Goal: Task Accomplishment & Management: Use online tool/utility

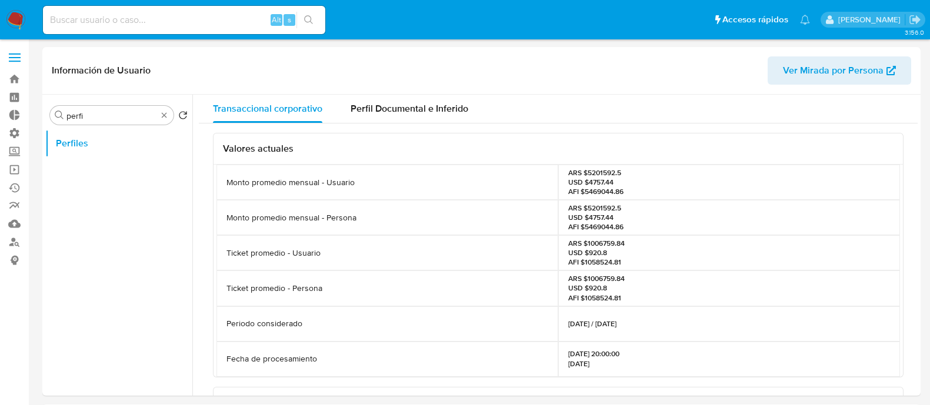
select select "10"
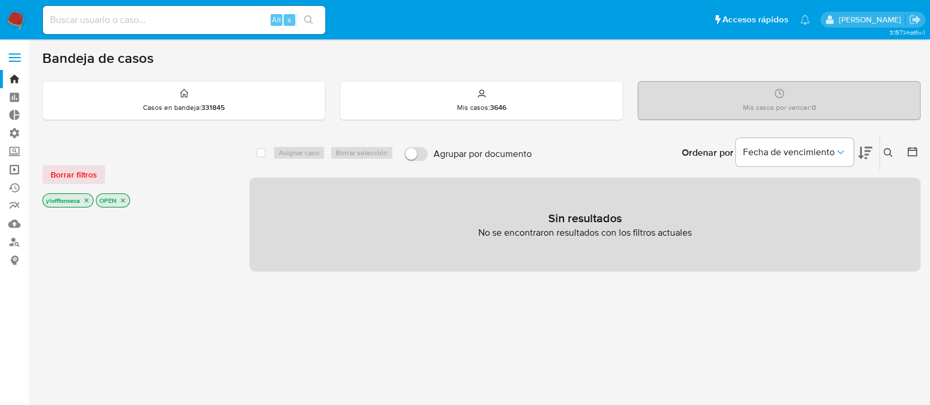
click at [13, 162] on link "Operaciones masivas" at bounding box center [70, 170] width 140 height 18
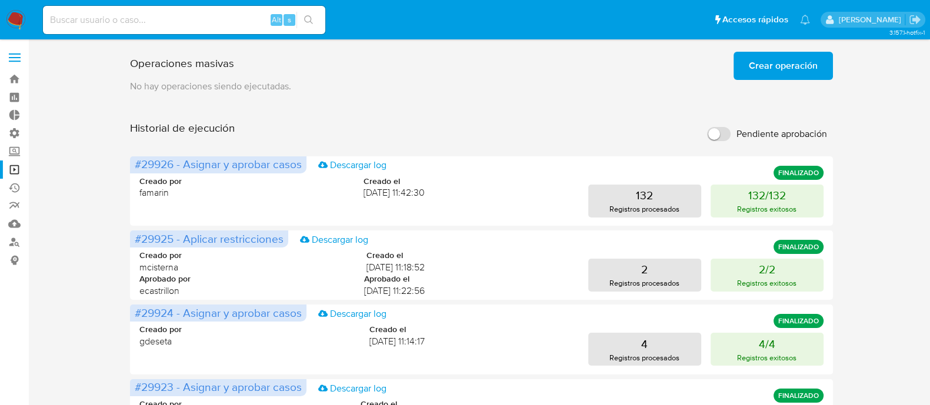
click at [802, 70] on span "Crear operación" at bounding box center [783, 66] width 69 height 26
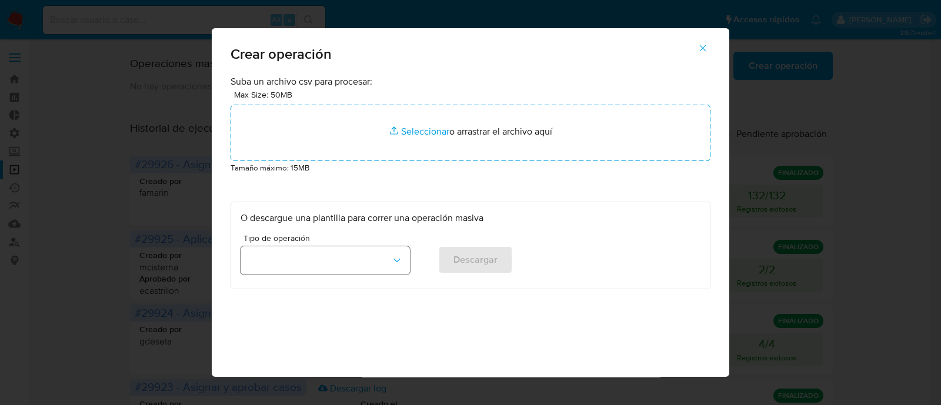
click at [335, 272] on button "button" at bounding box center [325, 260] width 169 height 28
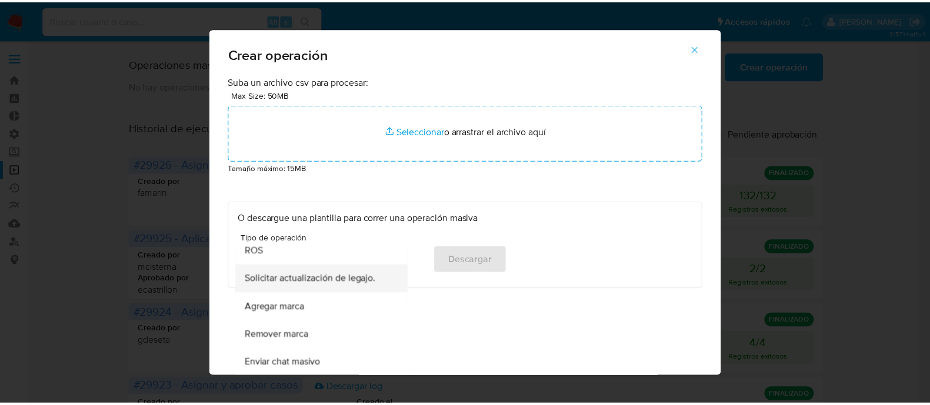
scroll to position [514, 0]
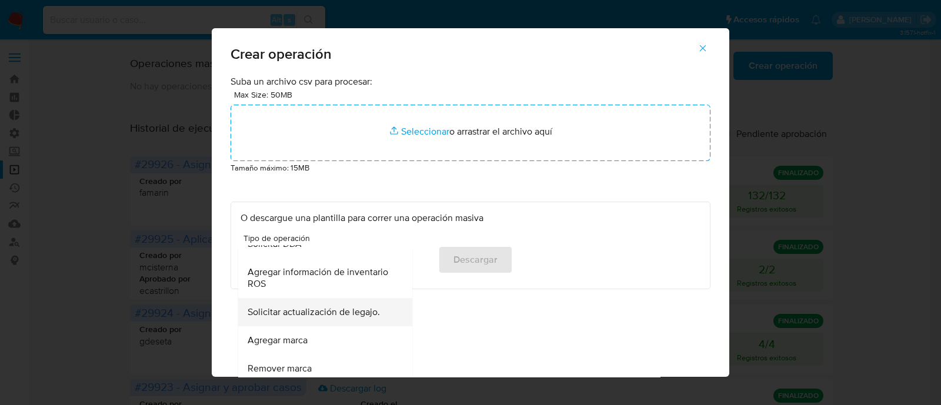
click at [331, 322] on div "Solicitar actualización de legajo." at bounding box center [322, 312] width 148 height 28
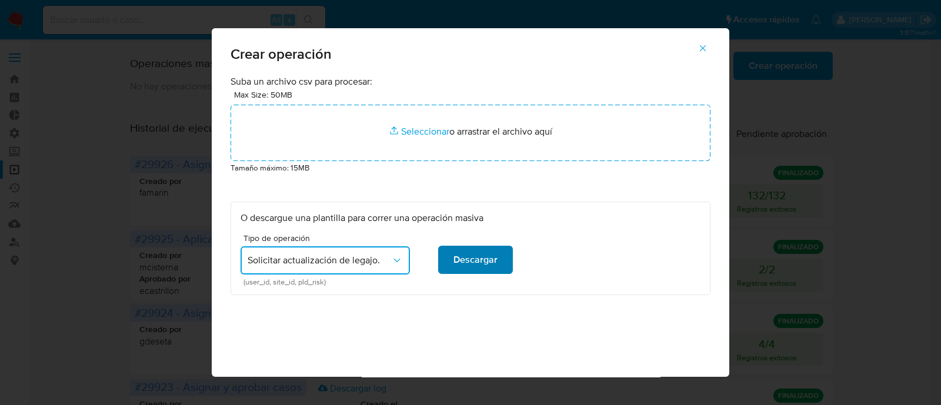
click at [468, 260] on span "Descargar" at bounding box center [476, 260] width 44 height 26
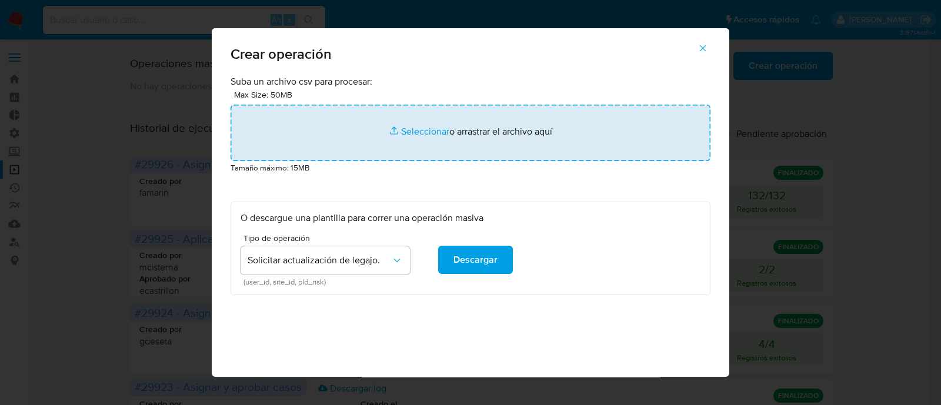
click at [399, 131] on input "file" at bounding box center [471, 133] width 480 height 56
click at [429, 125] on input "file" at bounding box center [471, 133] width 480 height 56
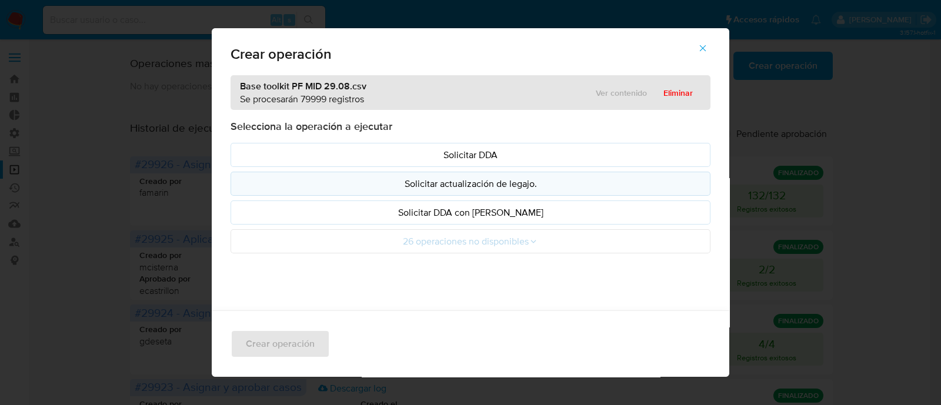
click at [635, 191] on button "Solicitar actualización de legajo." at bounding box center [471, 184] width 480 height 24
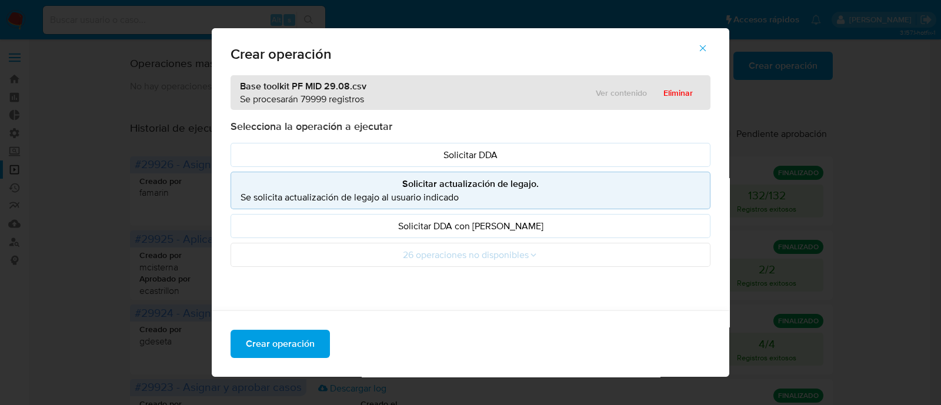
click at [351, 198] on p "Se solicita actualización de legajo al usuario indicado" at bounding box center [471, 198] width 460 height 14
click at [284, 347] on span "Crear operación" at bounding box center [280, 344] width 69 height 26
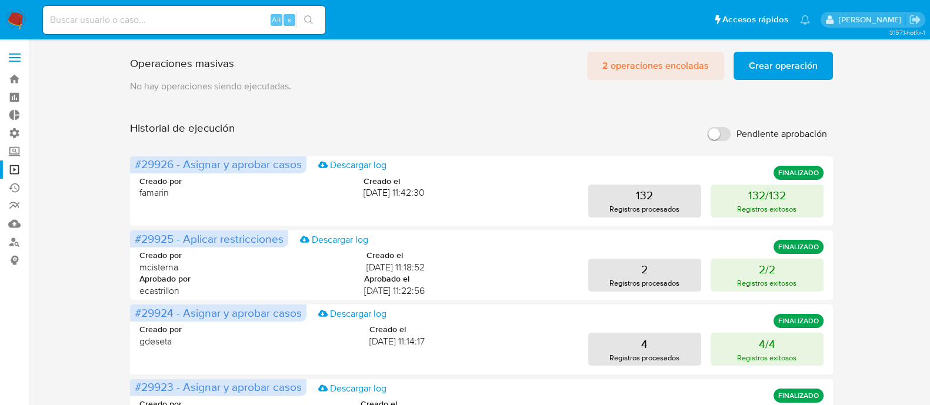
click at [662, 66] on span "2 operaciones encoladas" at bounding box center [655, 66] width 106 height 26
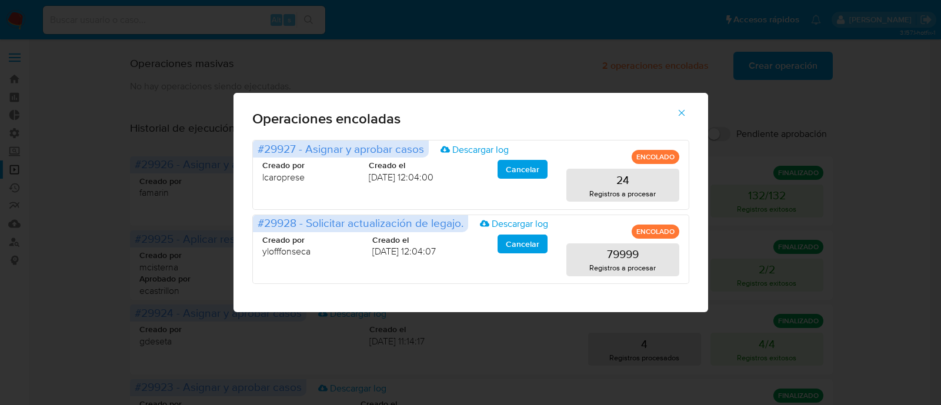
click at [685, 118] on span "button" at bounding box center [682, 113] width 11 height 26
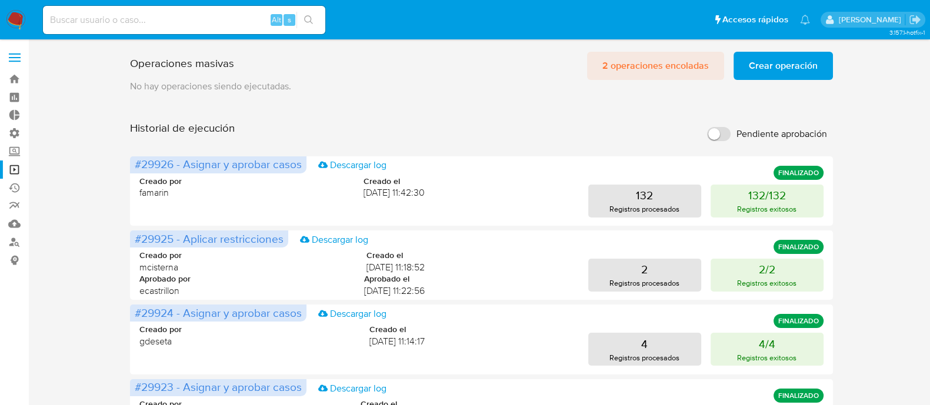
click at [635, 63] on span "2 operaciones encoladas" at bounding box center [655, 66] width 106 height 26
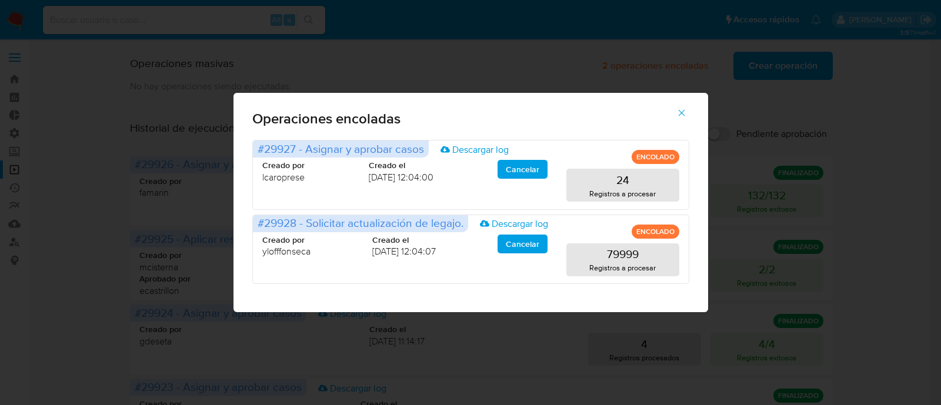
click at [682, 114] on icon "button" at bounding box center [682, 113] width 11 height 11
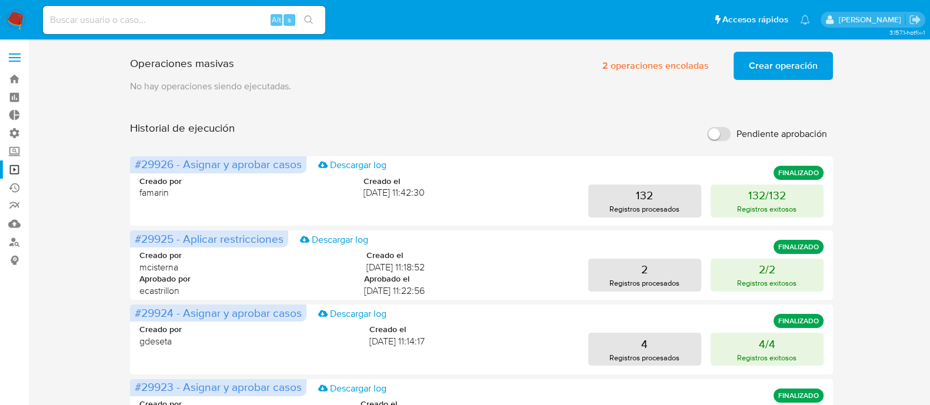
click at [524, 78] on div "Operaciones masivas 2 operaciones encoladas Crear operación Sólo puede haber ha…" at bounding box center [481, 63] width 702 height 33
click at [657, 64] on span "2 operaciones encoladas" at bounding box center [655, 66] width 106 height 26
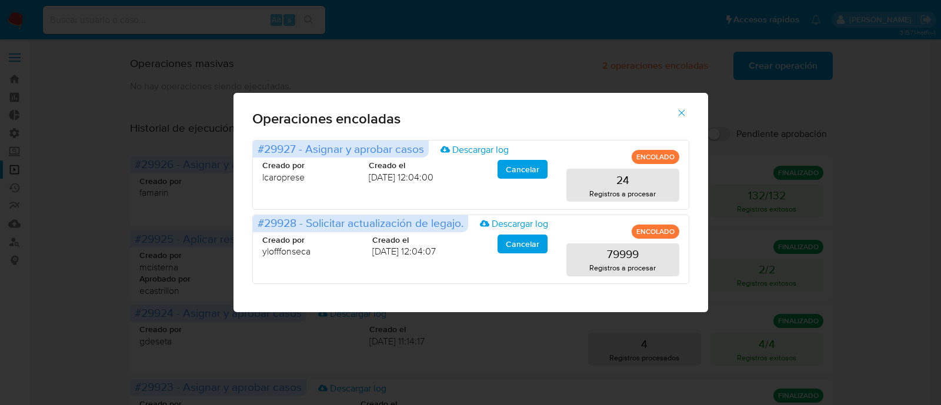
click at [685, 110] on icon "button" at bounding box center [682, 113] width 11 height 11
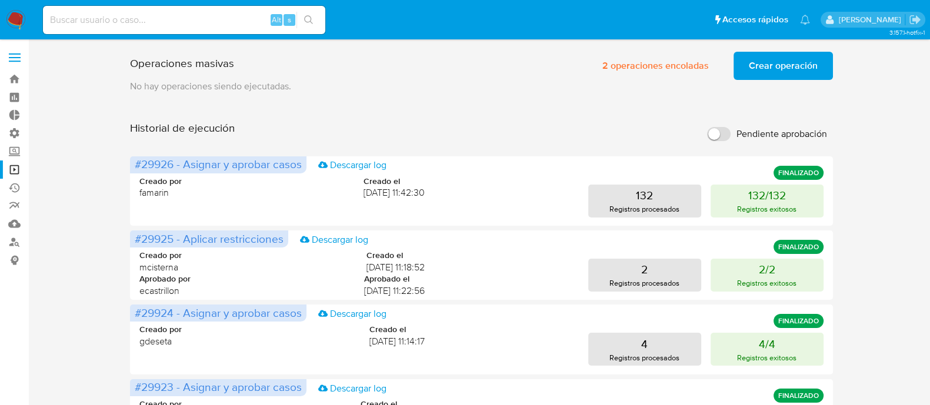
click at [489, 136] on div "Historial de ejecución Pendiente aprobación" at bounding box center [481, 134] width 702 height 26
click at [456, 165] on div "Creado por famarin Creado el [DATE] 11:42:30 132 Registros procesados 132/132 R…" at bounding box center [481, 189] width 684 height 56
click at [188, 256] on div "Creado por mcisterna Creado el [DATE] 11:18:52" at bounding box center [281, 262] width 285 height 24
click at [671, 63] on span "2 operaciones encoladas" at bounding box center [655, 66] width 106 height 26
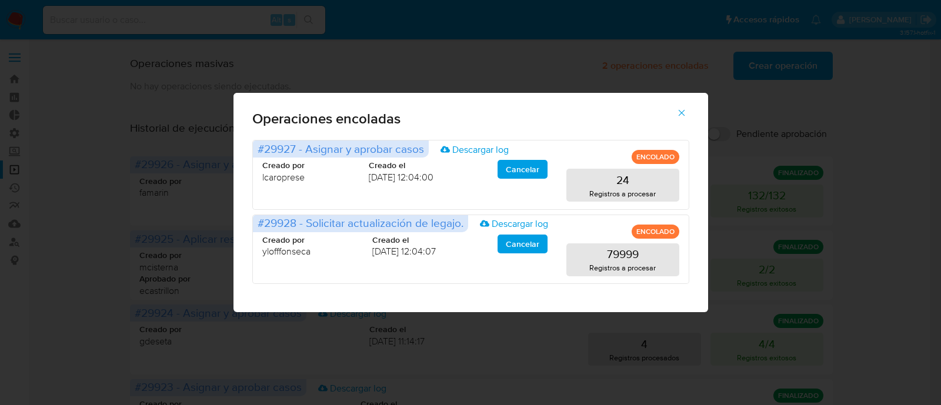
click at [523, 55] on div "Operaciones encoladas #29927 - Asignar y aprobar casos Descargar log ENCOLADO C…" at bounding box center [470, 202] width 941 height 405
click at [682, 115] on icon "button" at bounding box center [682, 113] width 11 height 11
